Goal: Transaction & Acquisition: Purchase product/service

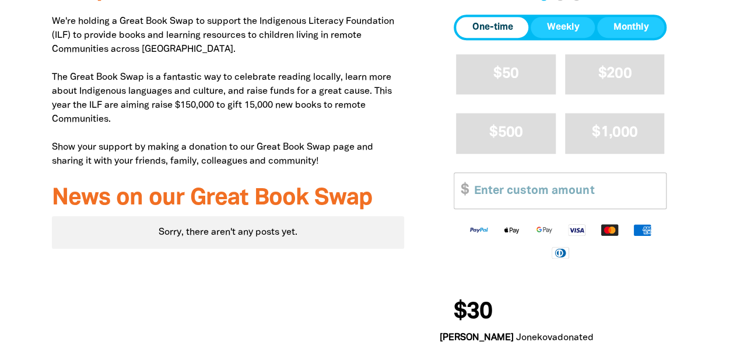
scroll to position [467, 0]
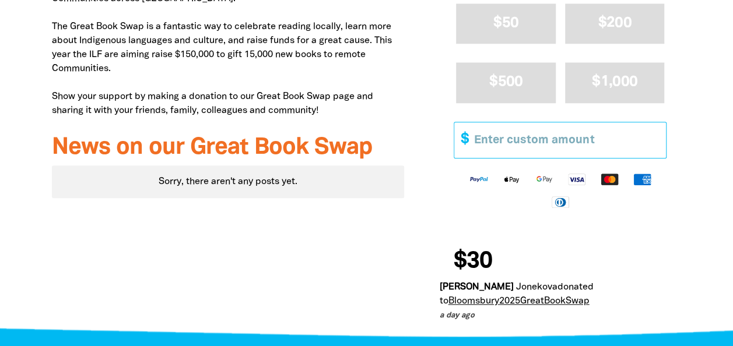
click at [505, 149] on input "Other Amount" at bounding box center [566, 140] width 200 height 36
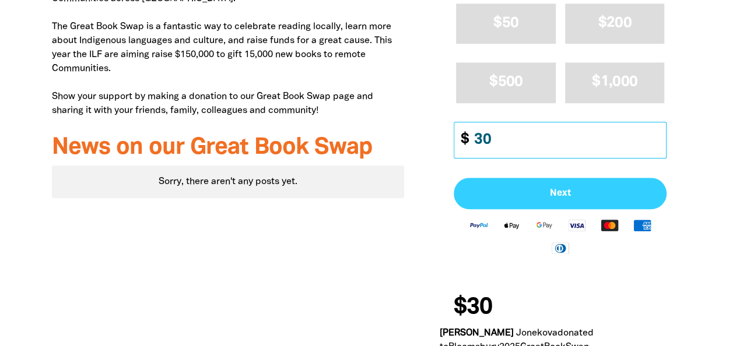
type input "30"
click at [524, 191] on span "Next" at bounding box center [560, 193] width 187 height 9
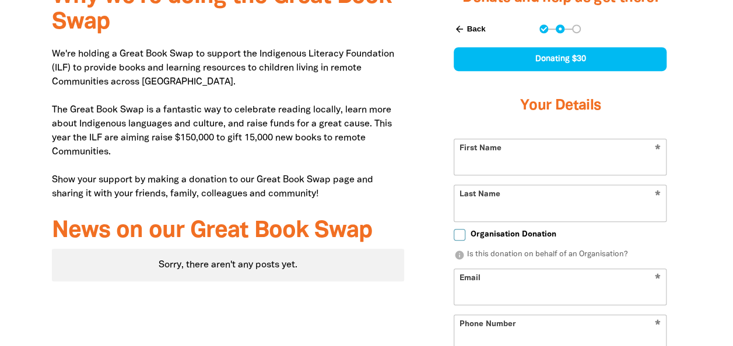
select select "AU"
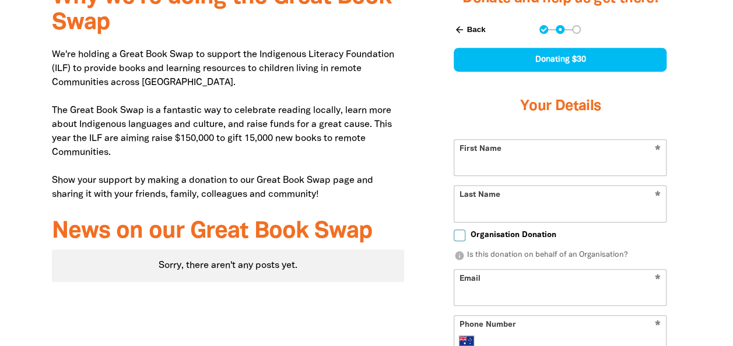
click at [517, 165] on input "First Name" at bounding box center [560, 158] width 212 height 36
type input "Robert"
type input "O'Hearn"
type input "robert.o'hearn@bloomsbury.com"
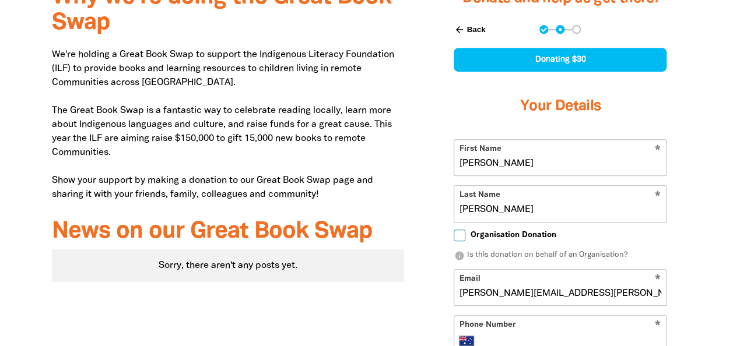
type input "0423 800 362"
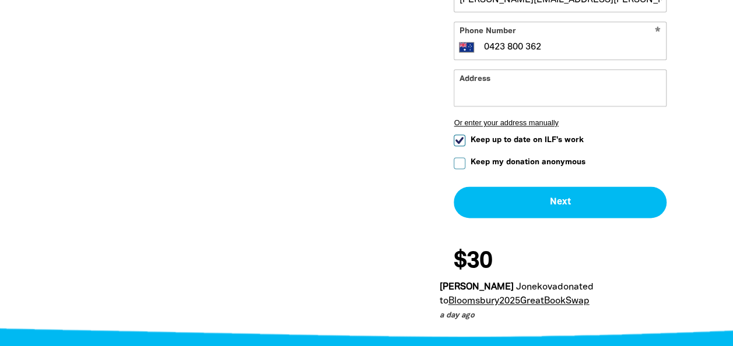
scroll to position [732, 0]
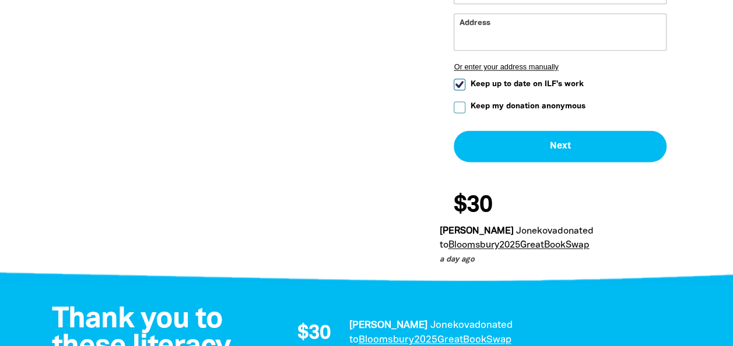
click at [458, 83] on input "Keep up to date on ILF's work" at bounding box center [460, 85] width 12 height 12
checkbox input "false"
drag, startPoint x: 460, startPoint y: 101, endPoint x: 471, endPoint y: 111, distance: 14.9
click at [460, 101] on input "Keep my donation anonymous" at bounding box center [460, 107] width 12 height 12
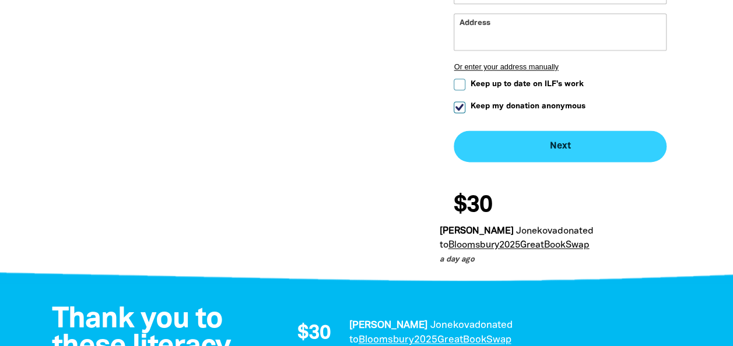
click at [534, 146] on button "Next chevron_right" at bounding box center [560, 146] width 213 height 31
checkbox input "false"
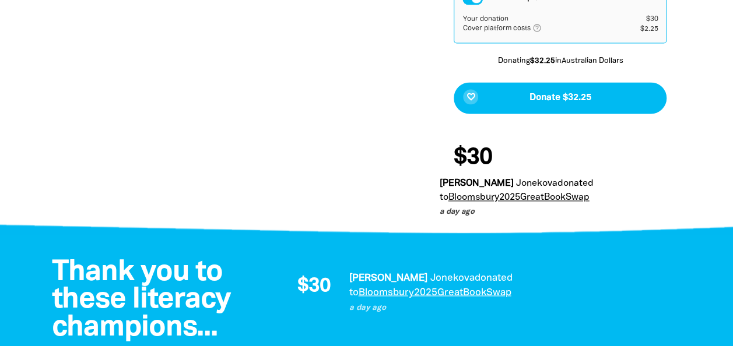
scroll to position [849, 0]
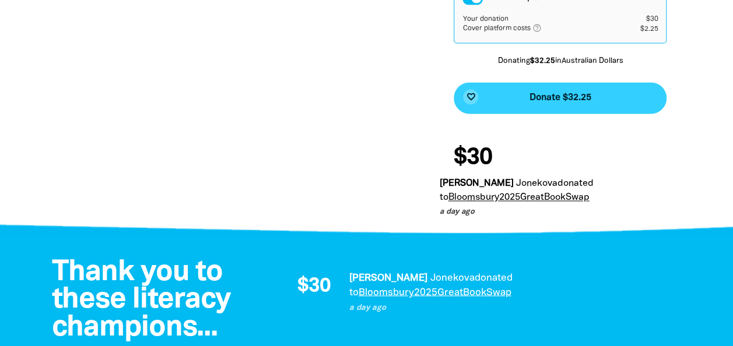
click at [560, 94] on span "Donate $32.25" at bounding box center [560, 97] width 62 height 9
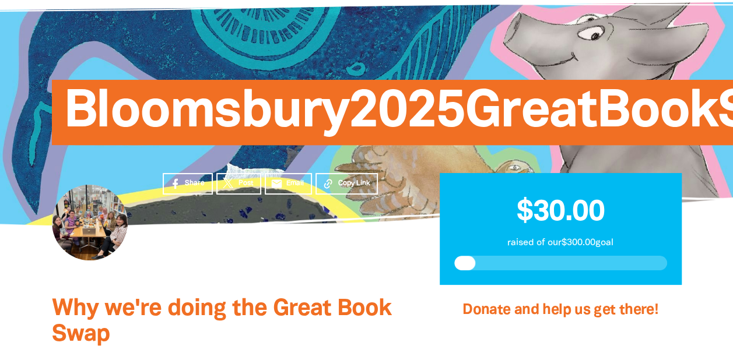
scroll to position [0, 0]
